Goal: Task Accomplishment & Management: Use online tool/utility

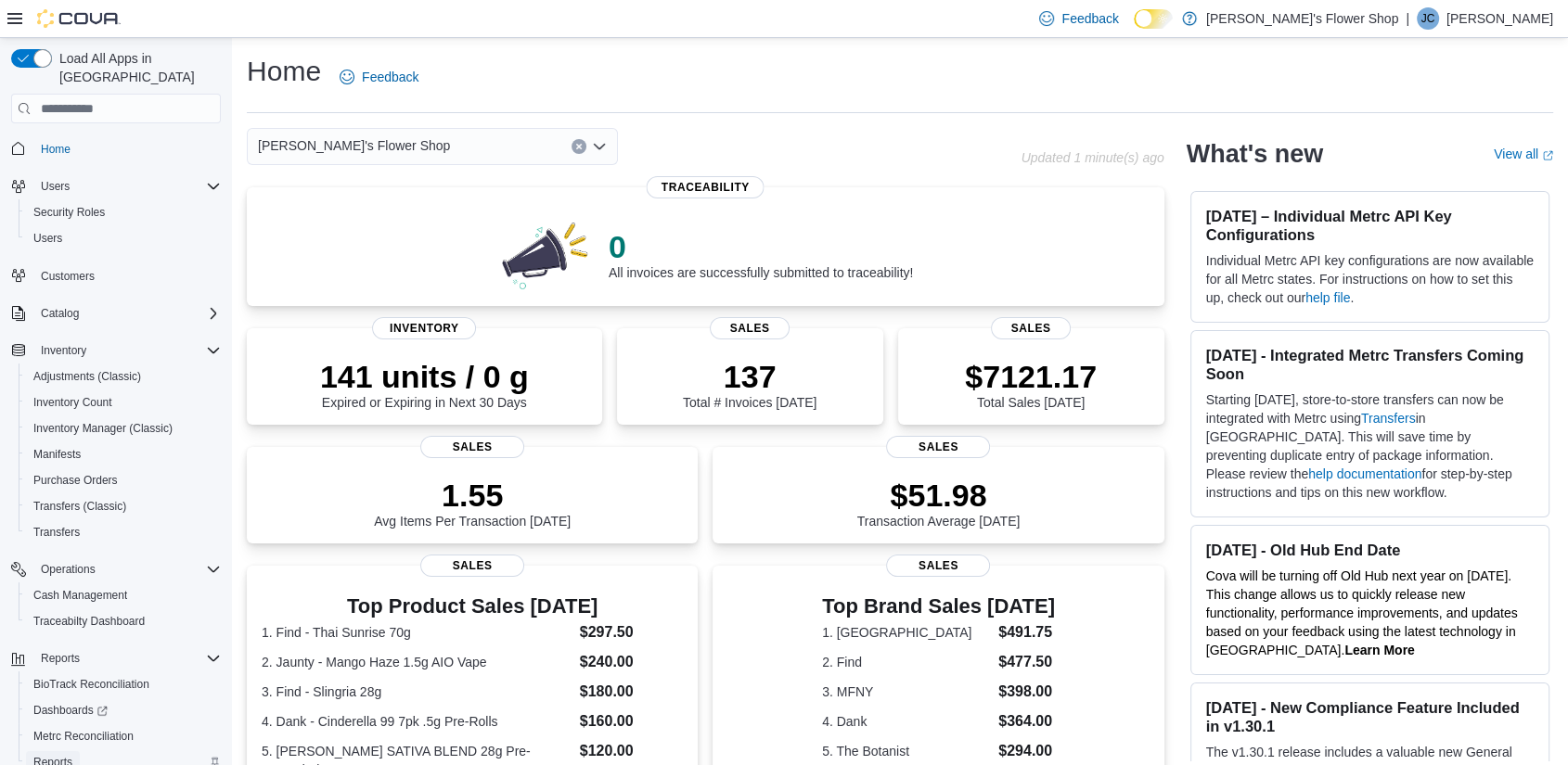
click at [54, 751] on span "Reports" at bounding box center [53, 762] width 39 height 23
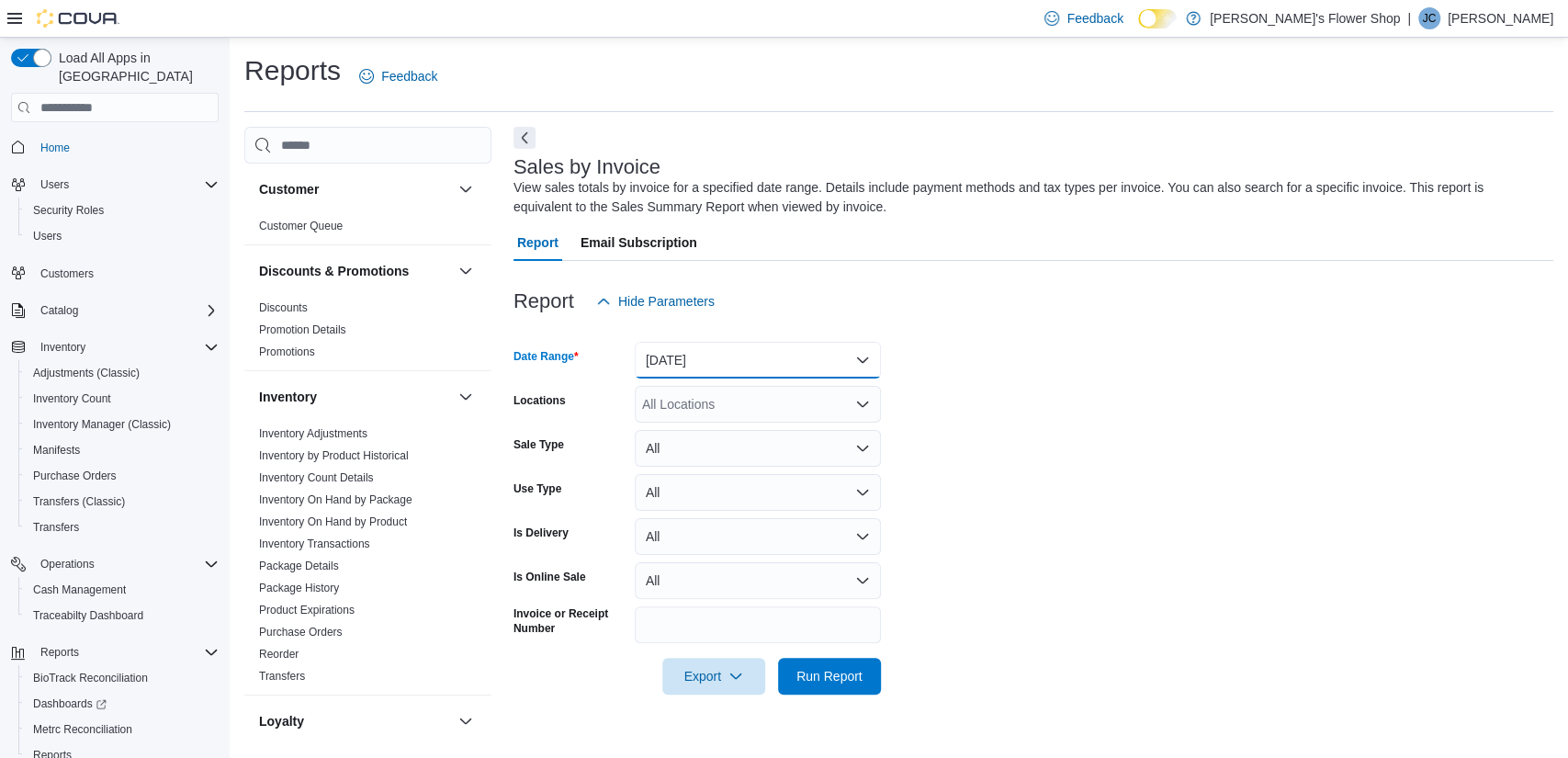
click at [851, 359] on button "Yesterday" at bounding box center [758, 360] width 246 height 37
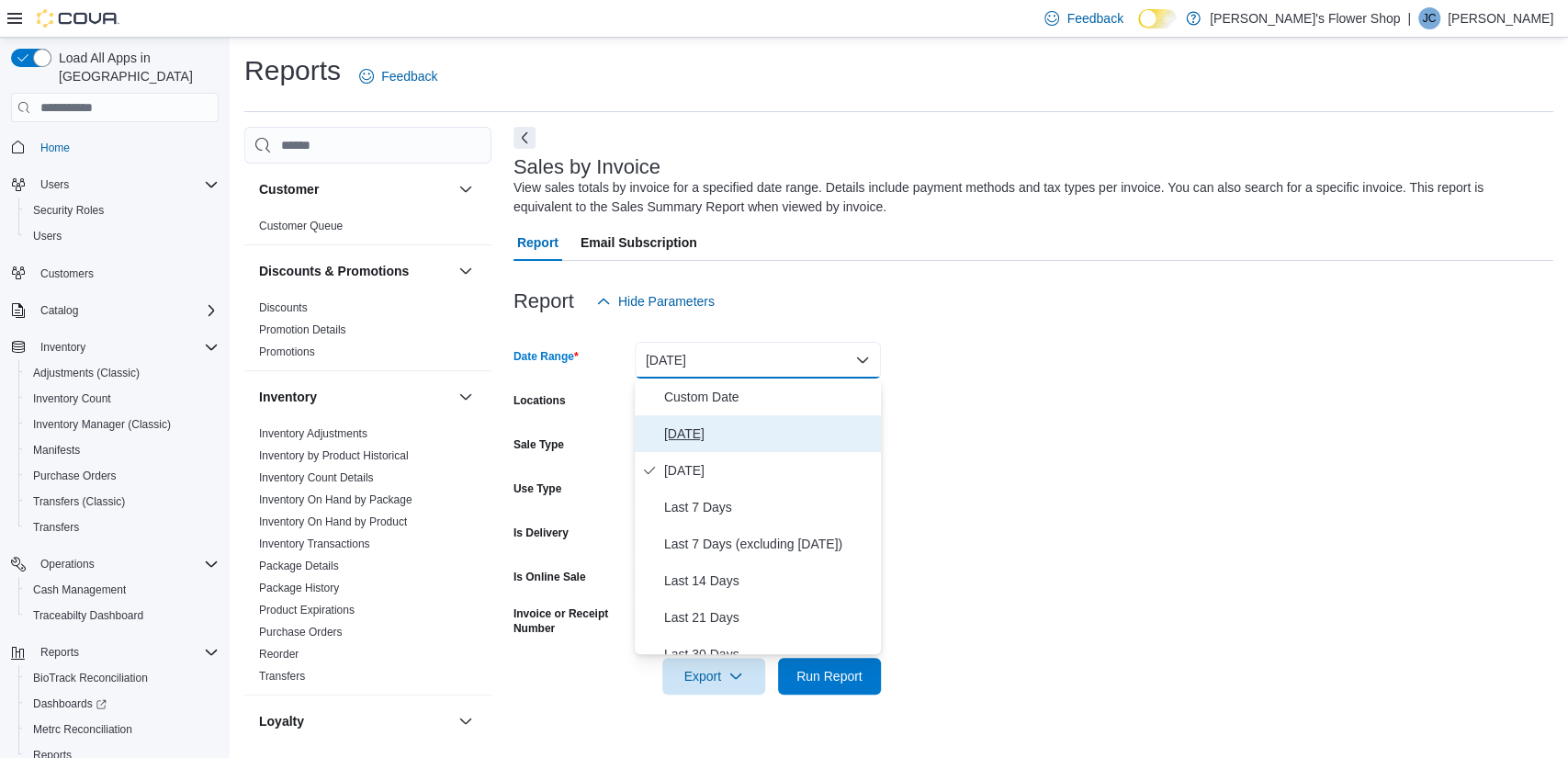
click at [744, 429] on span "Today" at bounding box center [768, 433] width 209 height 22
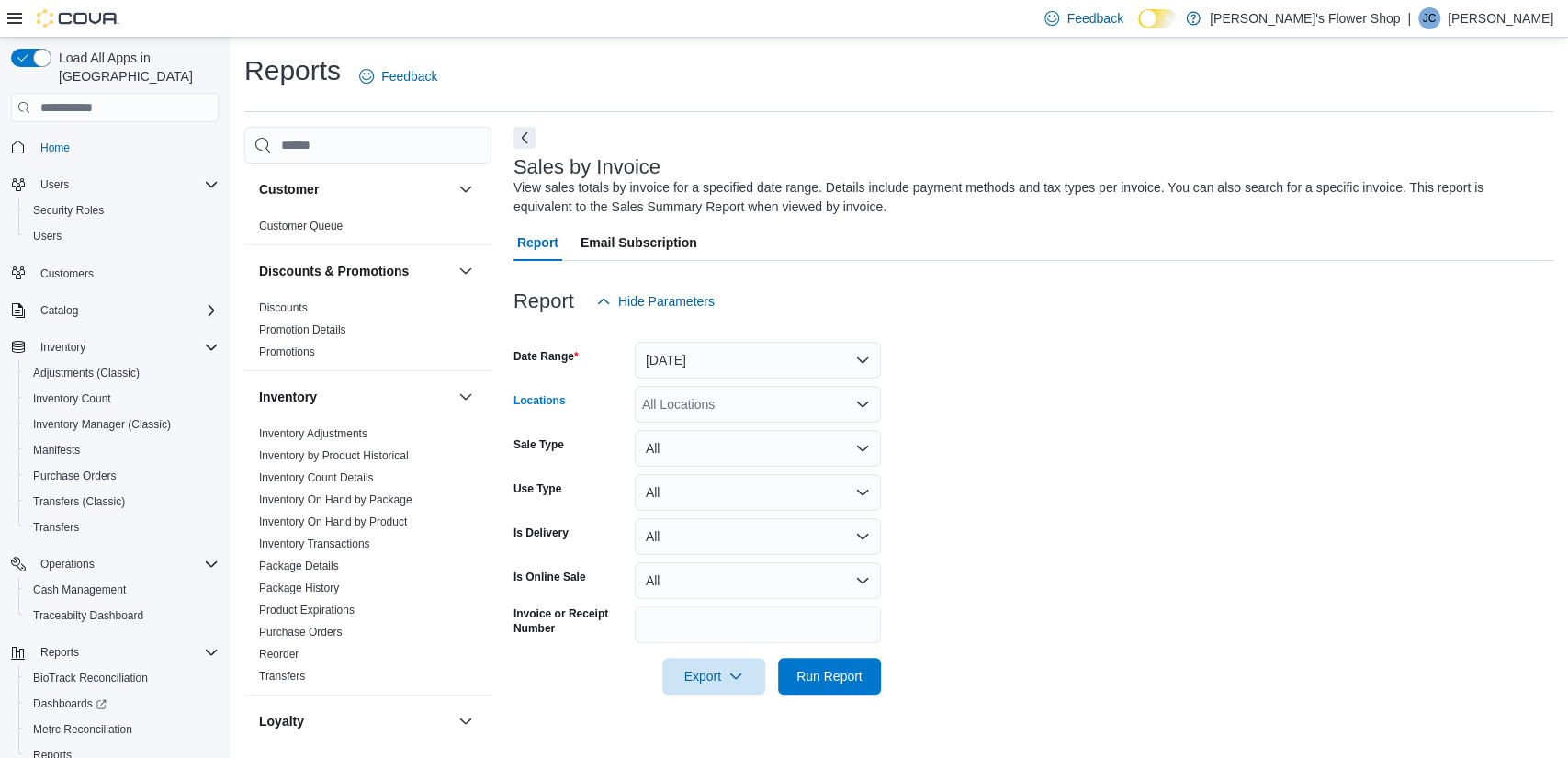
click at [779, 415] on div "All Locations" at bounding box center [758, 405] width 246 height 37
click at [773, 432] on span "Misha's Flower Shop" at bounding box center [760, 435] width 190 height 18
click at [773, 432] on span "299 Knickerbocker" at bounding box center [739, 435] width 130 height 18
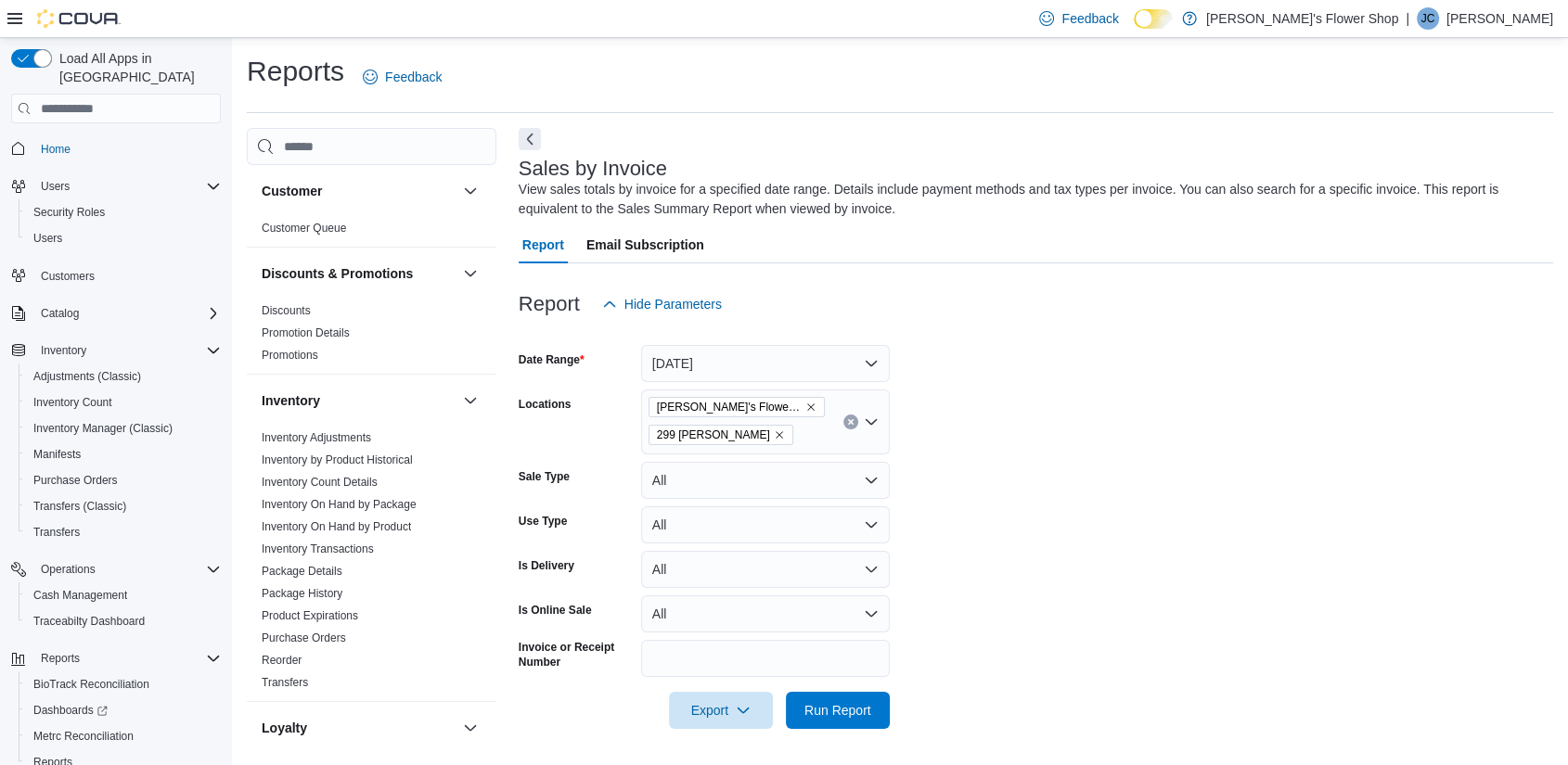
click at [976, 559] on form "Date Range Today Locations Misha's Flower Shop 299 Knickerbocker Sale Type All …" at bounding box center [1036, 526] width 1035 height 407
click at [863, 701] on span "Run Report" at bounding box center [837, 710] width 82 height 37
click at [830, 706] on span "Run Report" at bounding box center [838, 709] width 67 height 19
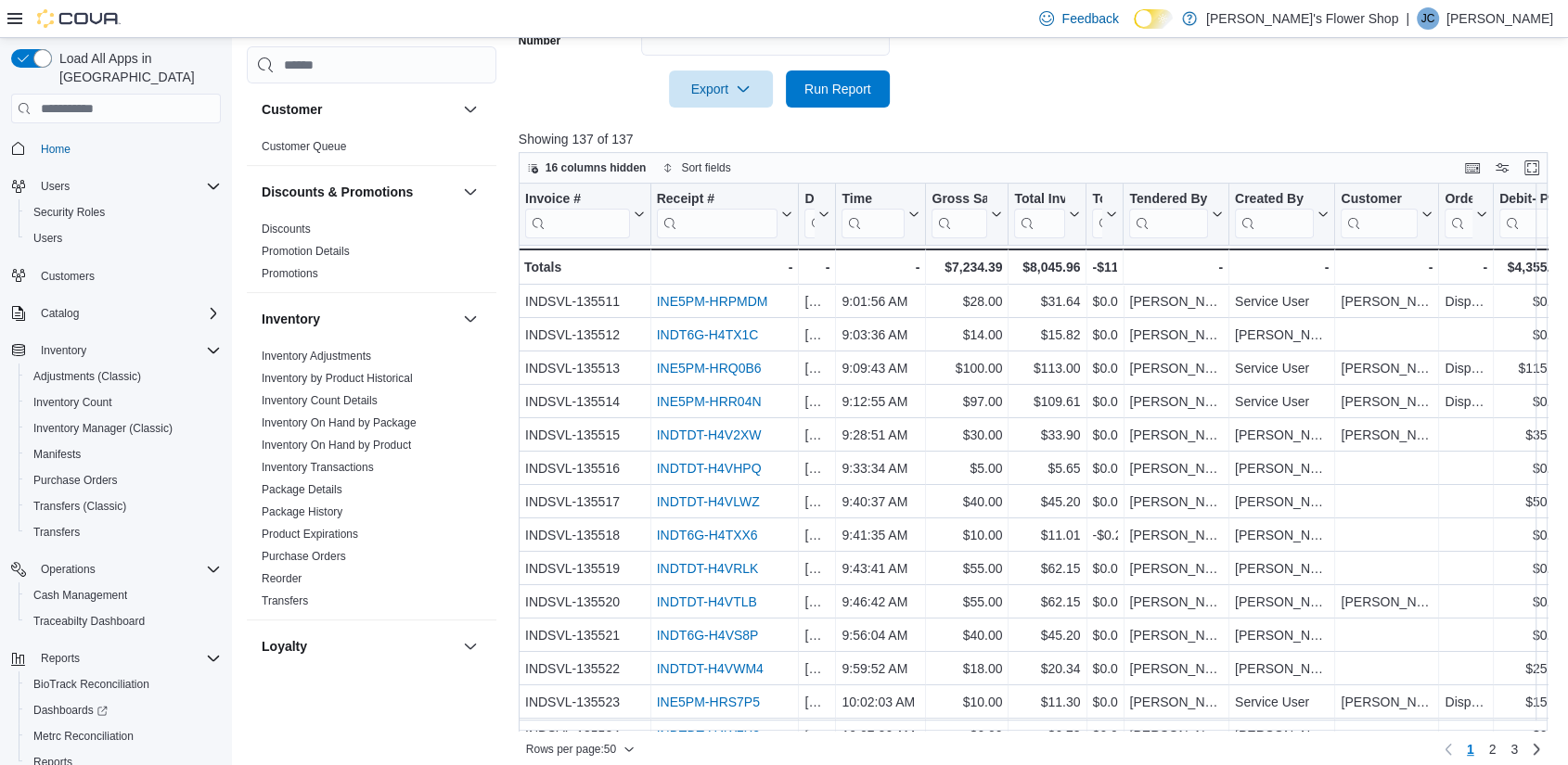
scroll to position [592, 0]
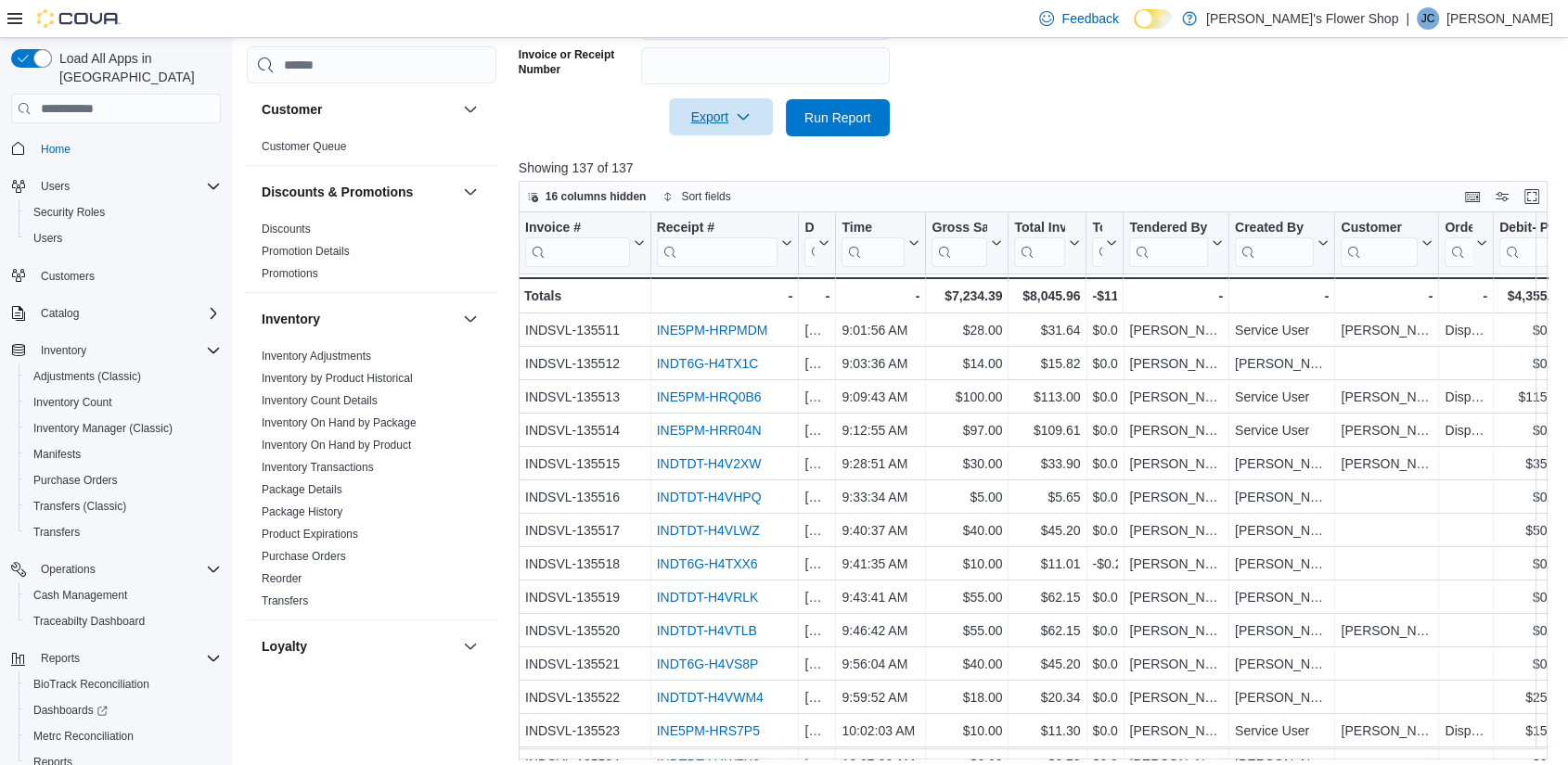
click at [737, 121] on icon "button" at bounding box center [743, 116] width 15 height 15
click at [732, 154] on span "Export to Excel" at bounding box center [723, 154] width 84 height 15
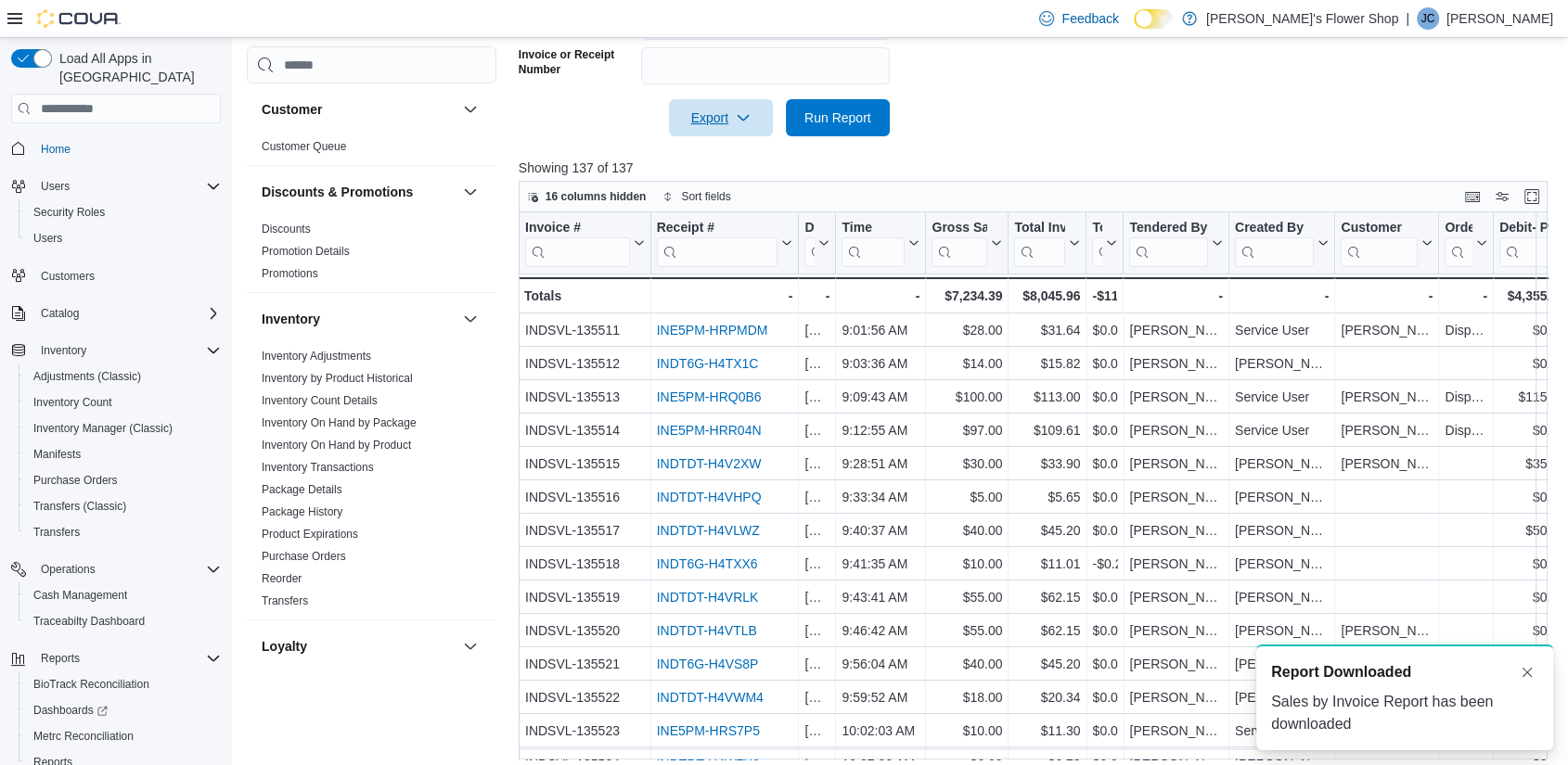
scroll to position [0, 0]
